Goal: Navigation & Orientation: Find specific page/section

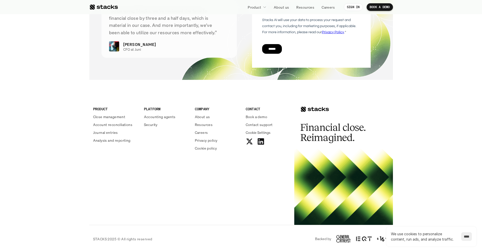
scroll to position [1804, 0]
click at [109, 120] on div "PRODUCT Close management Account reconciliations Journal entries Analysis and r…" at bounding box center [115, 124] width 45 height 37
click at [110, 118] on p "Close management" at bounding box center [109, 116] width 32 height 5
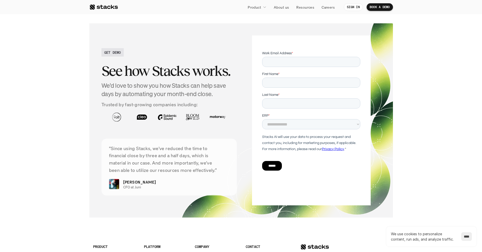
scroll to position [1072, 0]
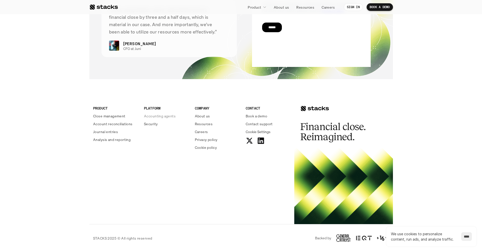
click at [174, 118] on p "Accounting agents" at bounding box center [160, 115] width 32 height 5
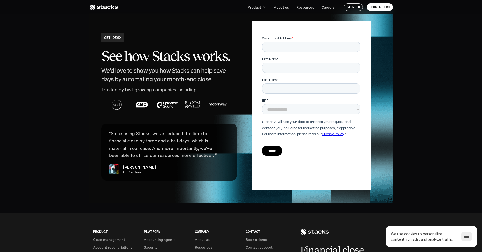
scroll to position [1200, 0]
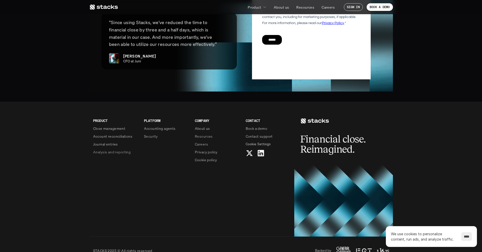
click at [123, 149] on p "Analysis and reporting" at bounding box center [111, 151] width 37 height 5
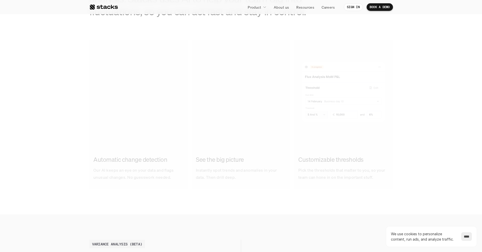
scroll to position [453, 0]
